Goal: Task Accomplishment & Management: Manage account settings

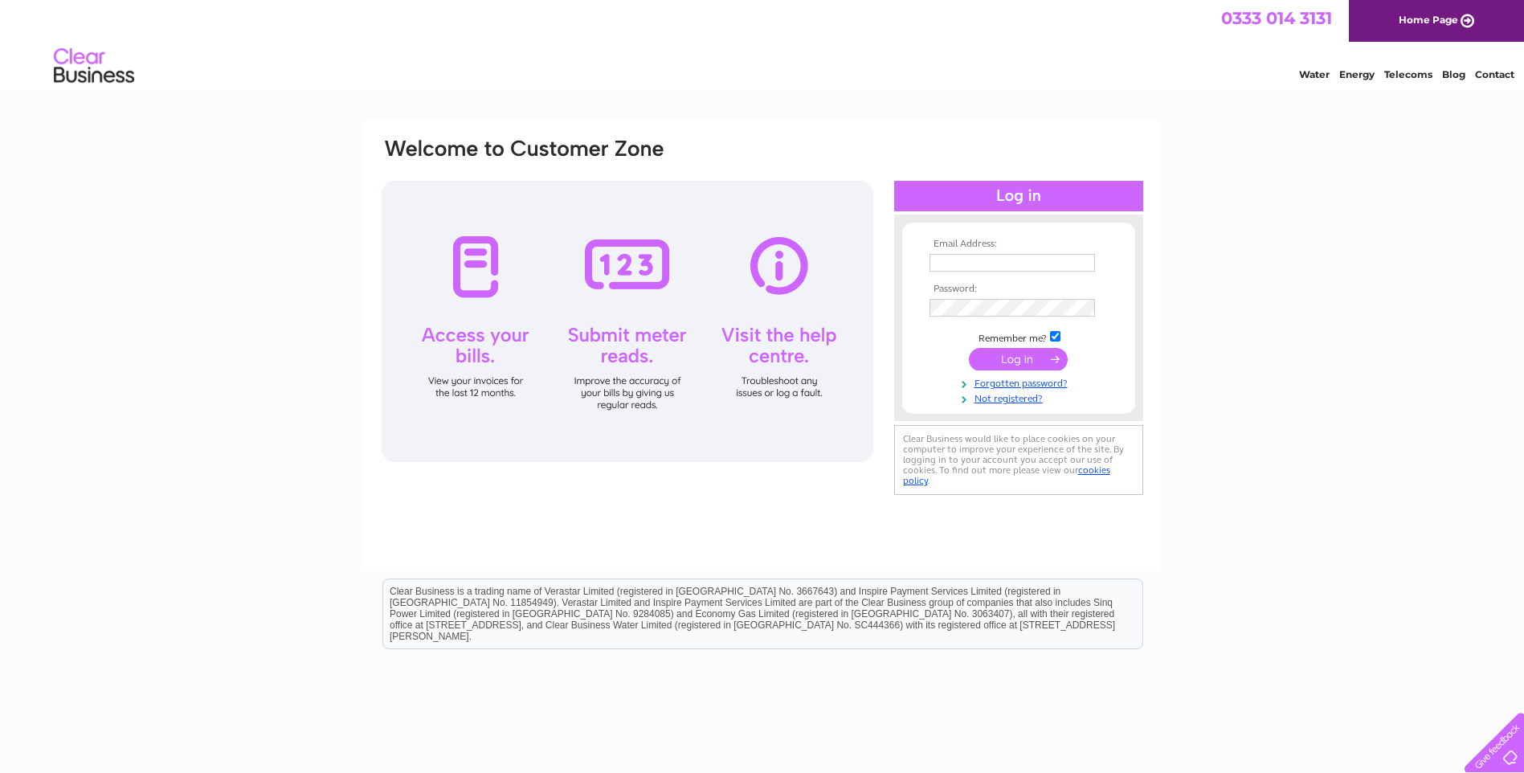
type input "[EMAIL_ADDRESS][DOMAIN_NAME]"
click at [1009, 357] on input "submit" at bounding box center [1018, 359] width 99 height 22
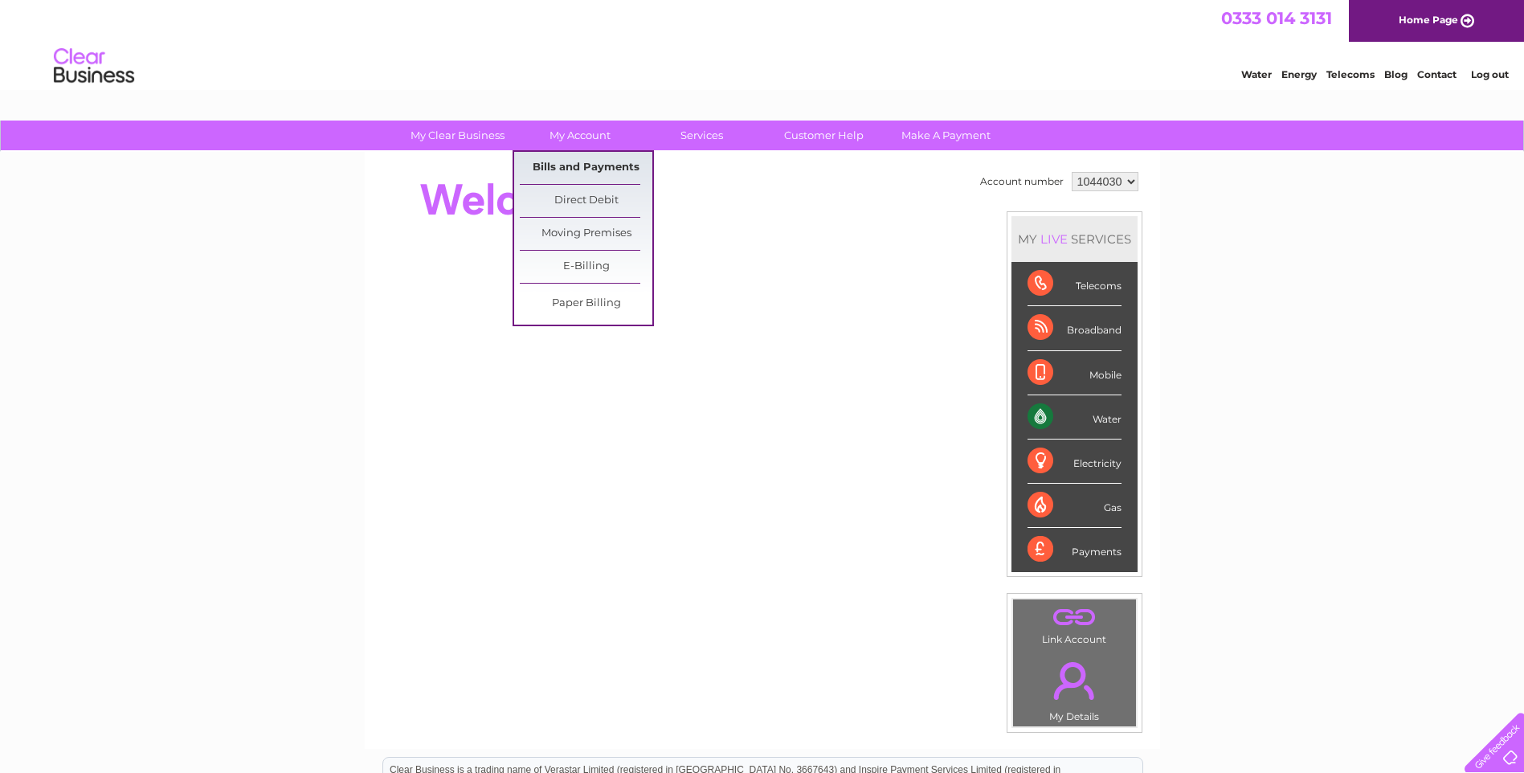
click at [598, 163] on link "Bills and Payments" at bounding box center [586, 168] width 133 height 32
